Goal: Information Seeking & Learning: Check status

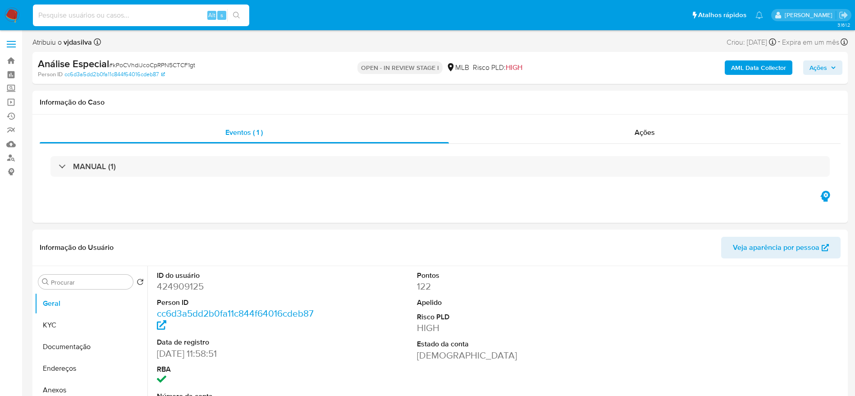
select select "10"
type input "197157361"
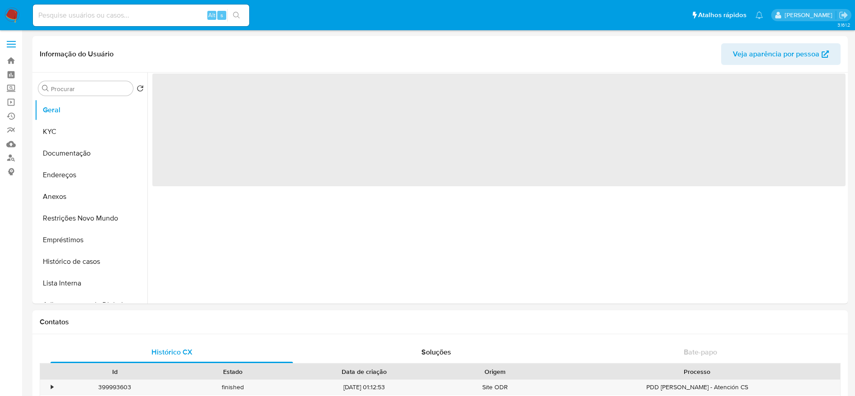
select select "10"
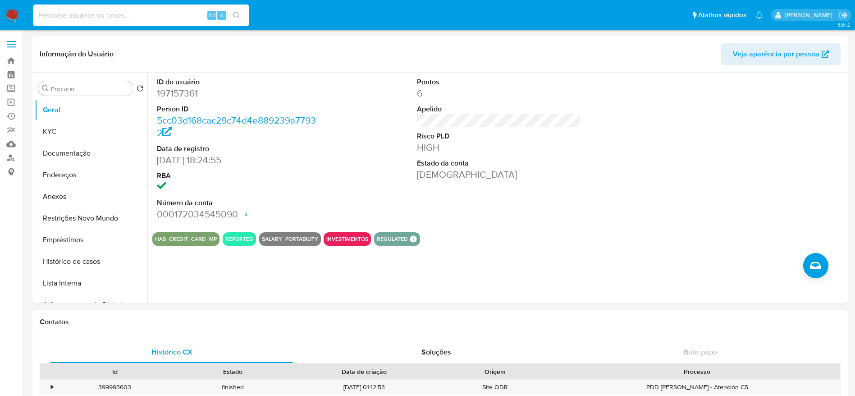
click at [103, 19] on input at bounding box center [141, 15] width 216 height 12
paste input "197157361"
click at [155, 9] on input "197157361" at bounding box center [141, 15] width 216 height 12
paste input "619981489"
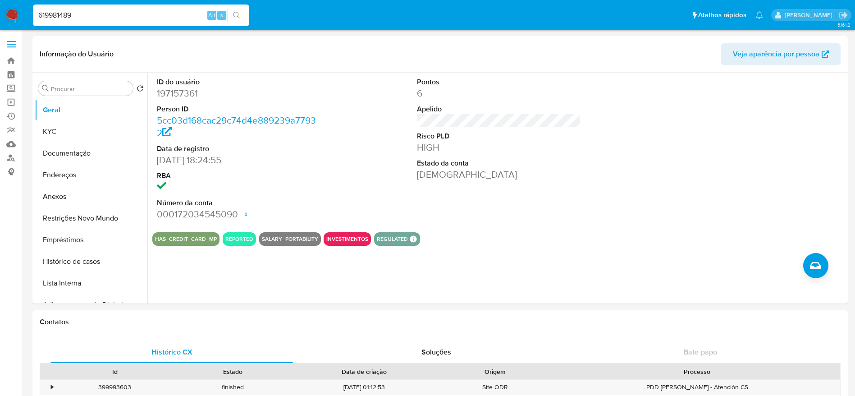
type input "619981489"
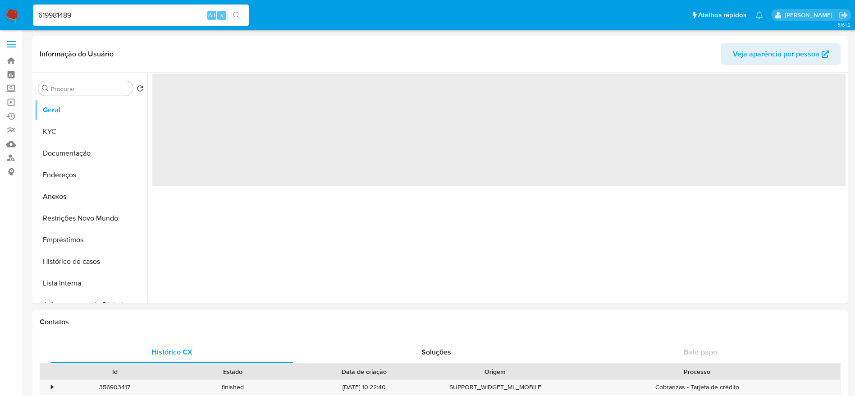
select select "10"
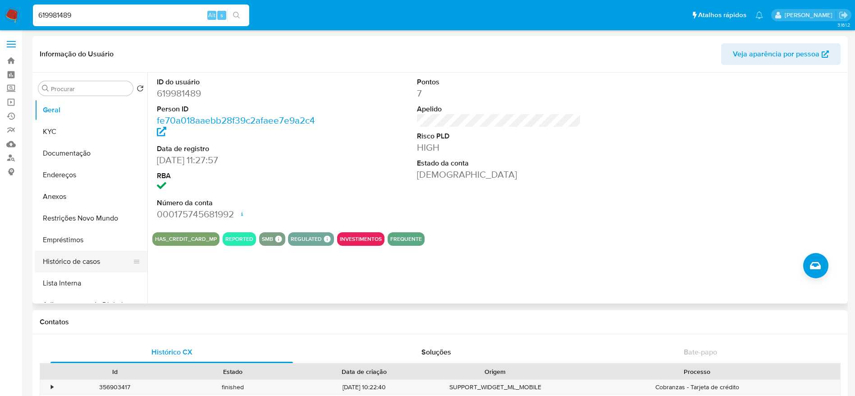
click at [77, 256] on button "Histórico de casos" at bounding box center [87, 262] width 105 height 22
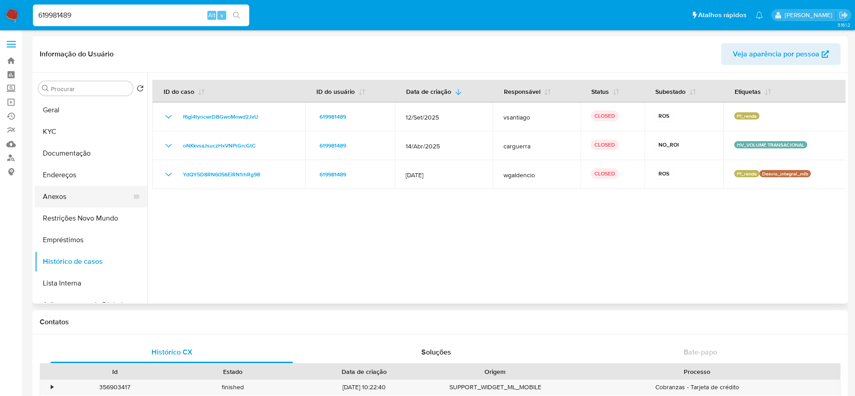
click at [78, 202] on button "Anexos" at bounding box center [87, 197] width 105 height 22
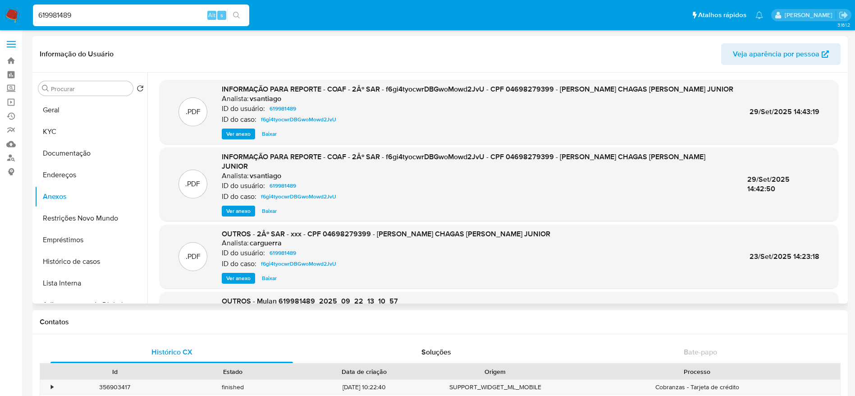
click at [241, 138] on span "Ver anexo" at bounding box center [238, 133] width 24 height 9
